Goal: Information Seeking & Learning: Learn about a topic

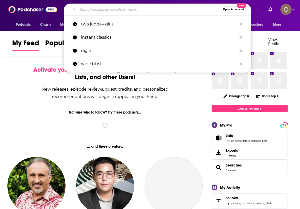
click at [129, 6] on input "Search podcasts, credits, & more..." at bounding box center [149, 9] width 143 height 8
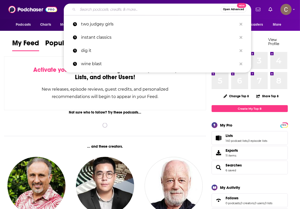
paste input "The [PERSON_NAME] Show Podcast"
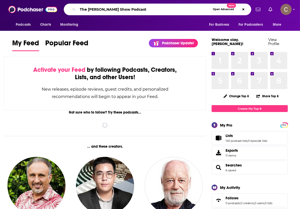
type input "The [PERSON_NAME] Show Podcast"
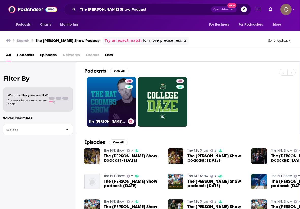
click at [107, 97] on link "68 The [PERSON_NAME] Show" at bounding box center [111, 101] width 49 height 49
